Goal: Information Seeking & Learning: Learn about a topic

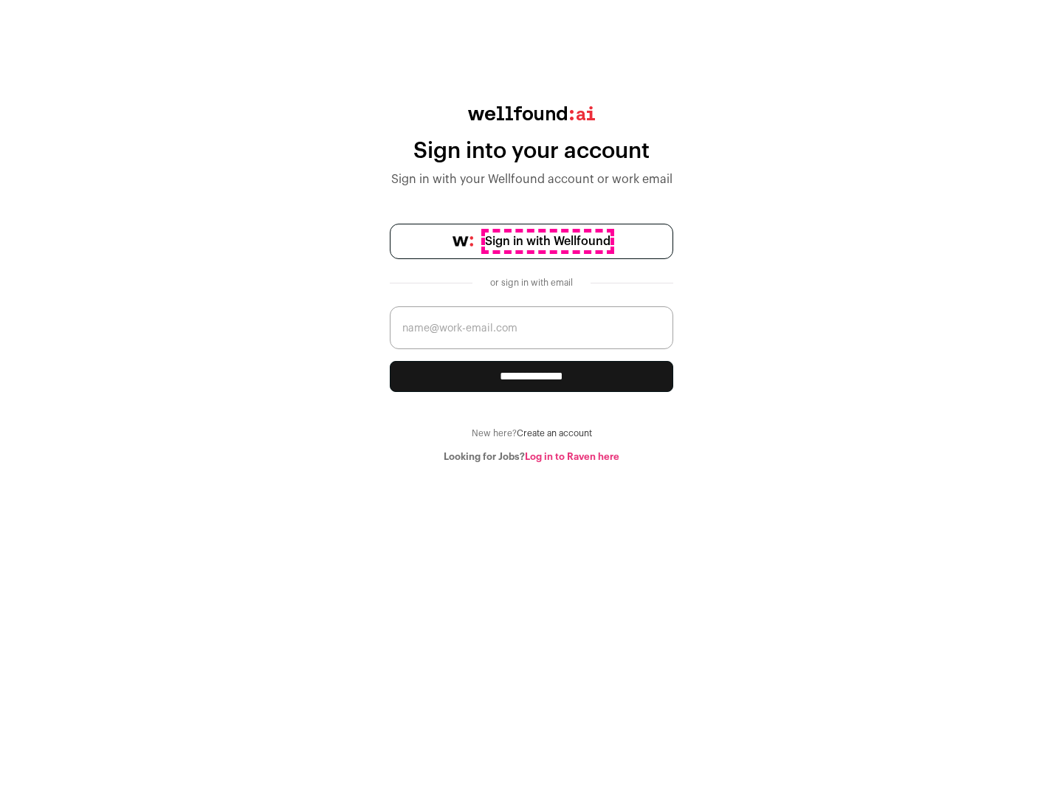
click at [547, 241] on span "Sign in with Wellfound" at bounding box center [548, 242] width 126 height 18
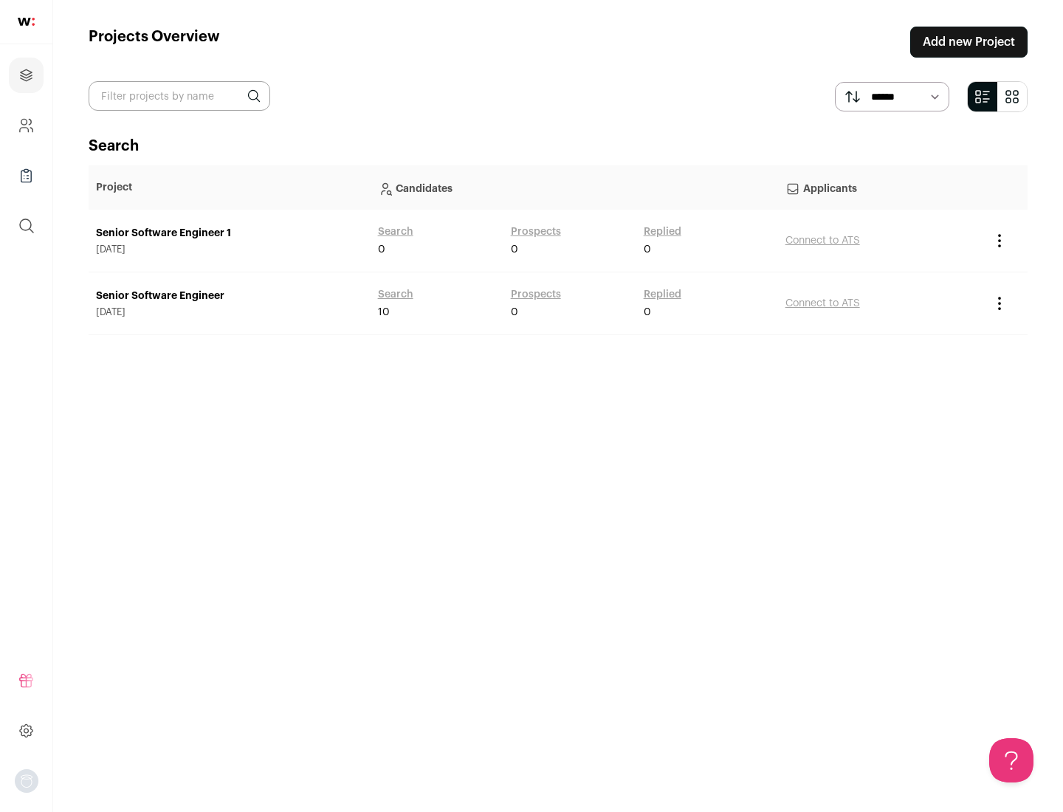
click at [229, 296] on link "Senior Software Engineer" at bounding box center [229, 296] width 267 height 15
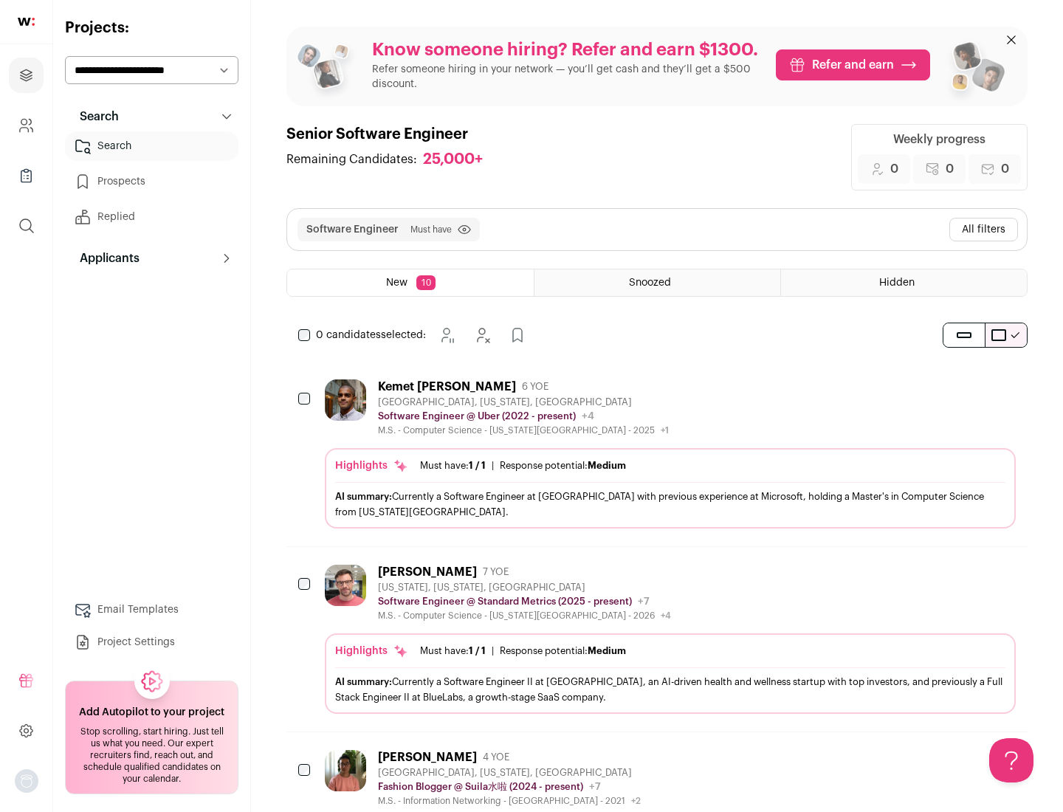
scroll to position [48, 0]
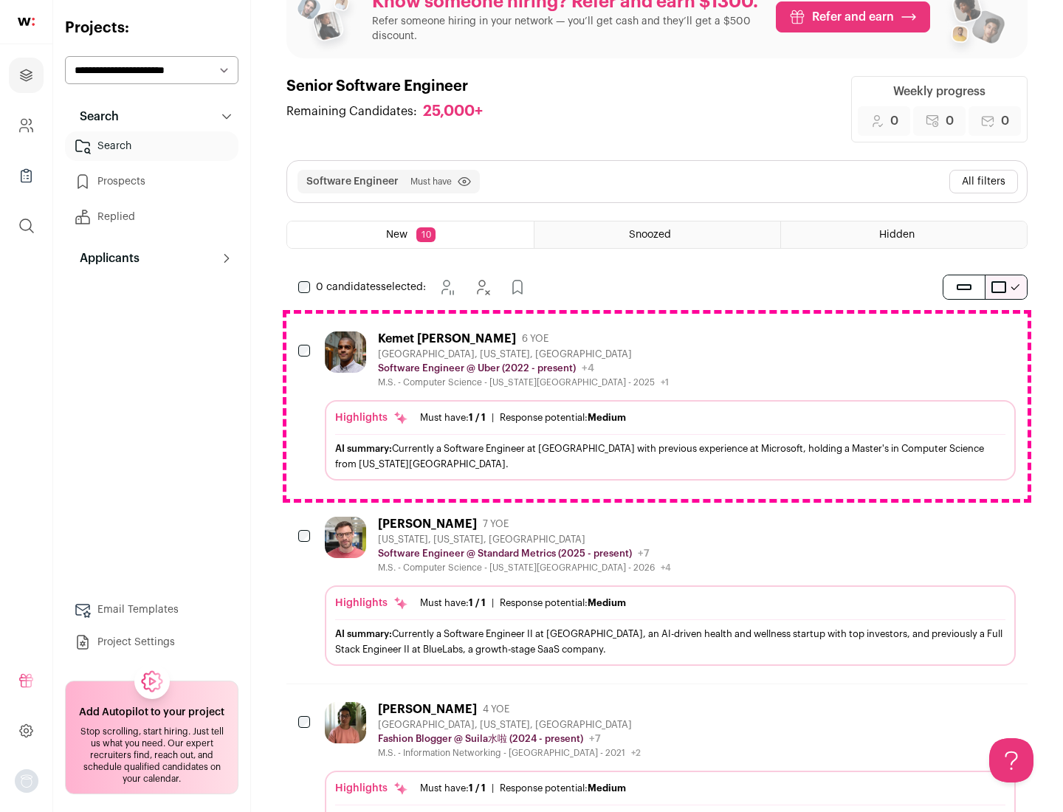
click at [657, 406] on div "Highlights Must have: 1 / 1 How many must haves have been fulfilled? | Response…" at bounding box center [670, 440] width 691 height 80
